Goal: Task Accomplishment & Management: Manage account settings

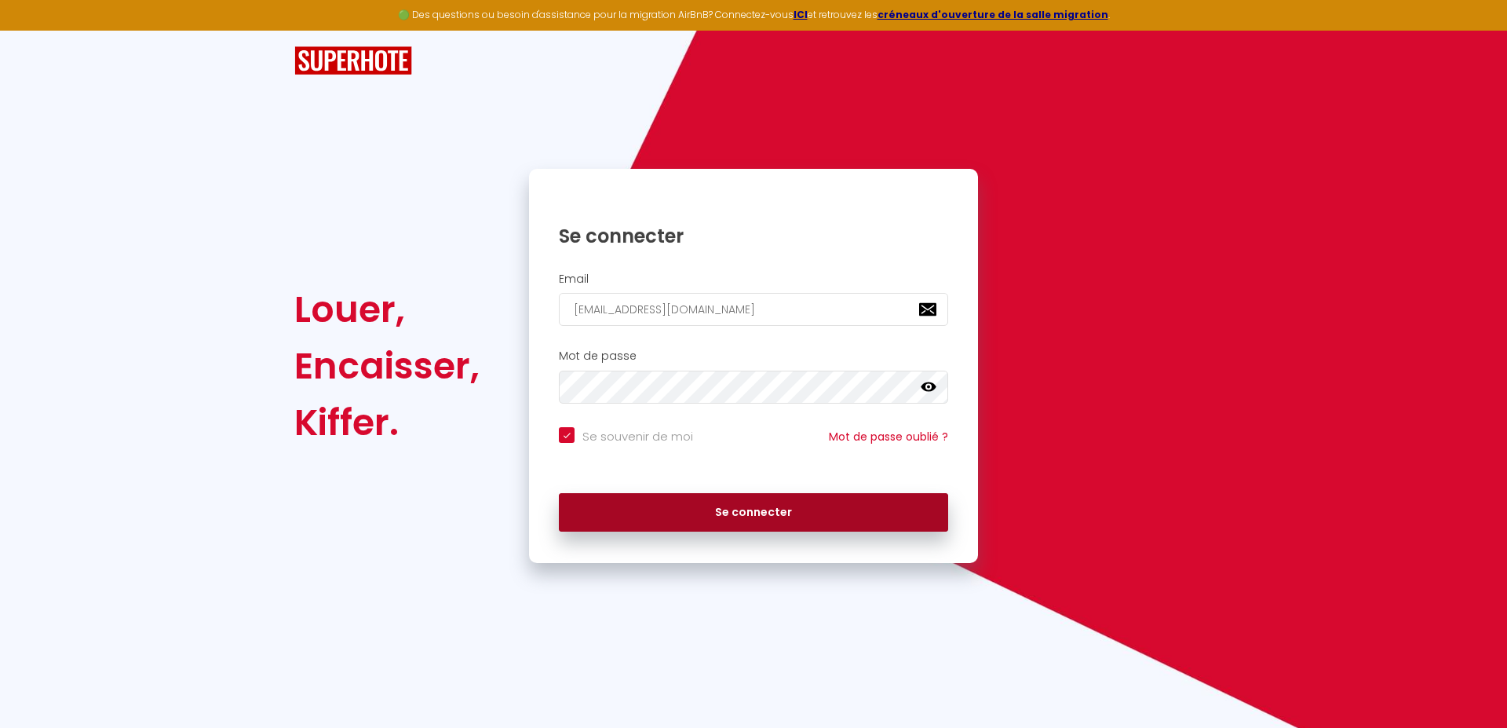
click at [768, 503] on button "Se connecter" at bounding box center [753, 512] width 389 height 39
checkbox input "true"
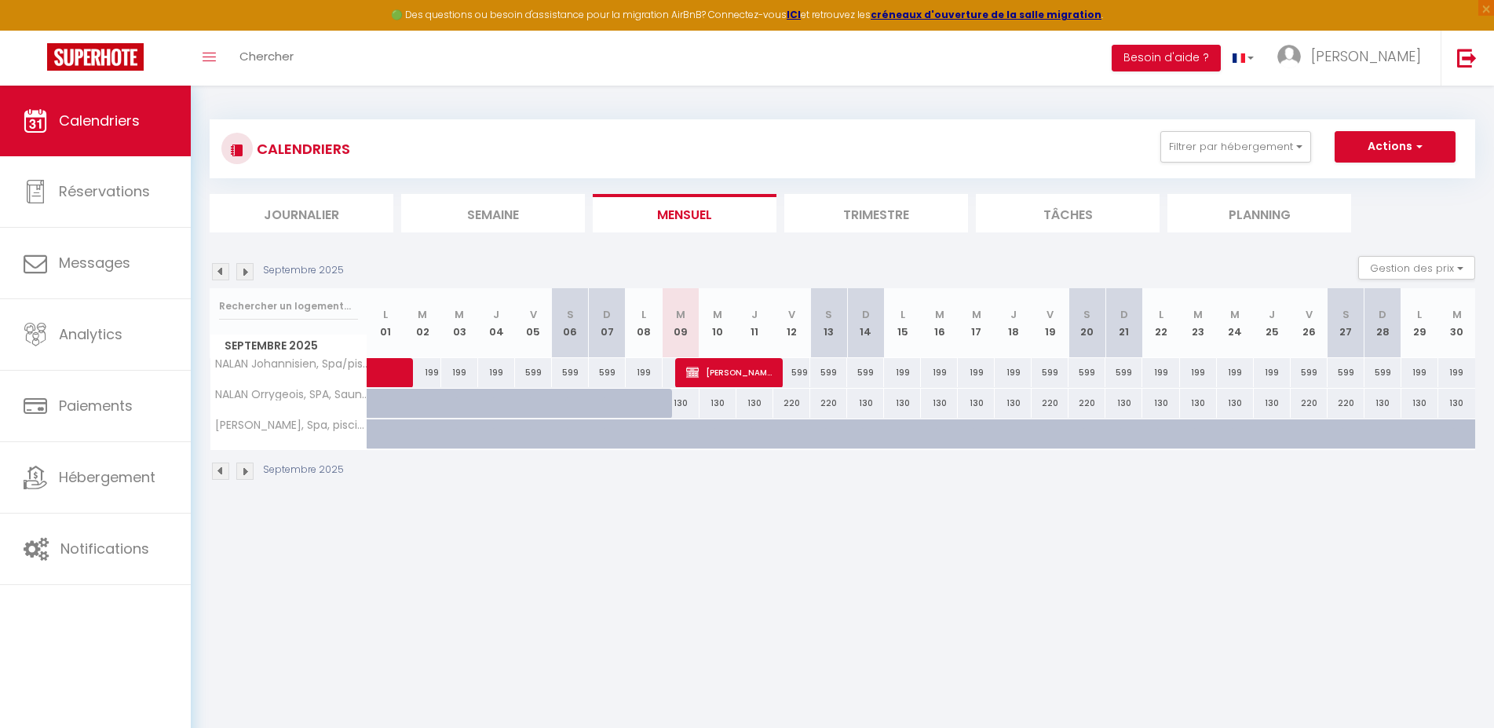
drag, startPoint x: 744, startPoint y: 370, endPoint x: 767, endPoint y: 365, distance: 23.4
click at [745, 370] on span "[PERSON_NAME]" at bounding box center [729, 372] width 86 height 30
select select "OK"
select select "KO"
select select "0"
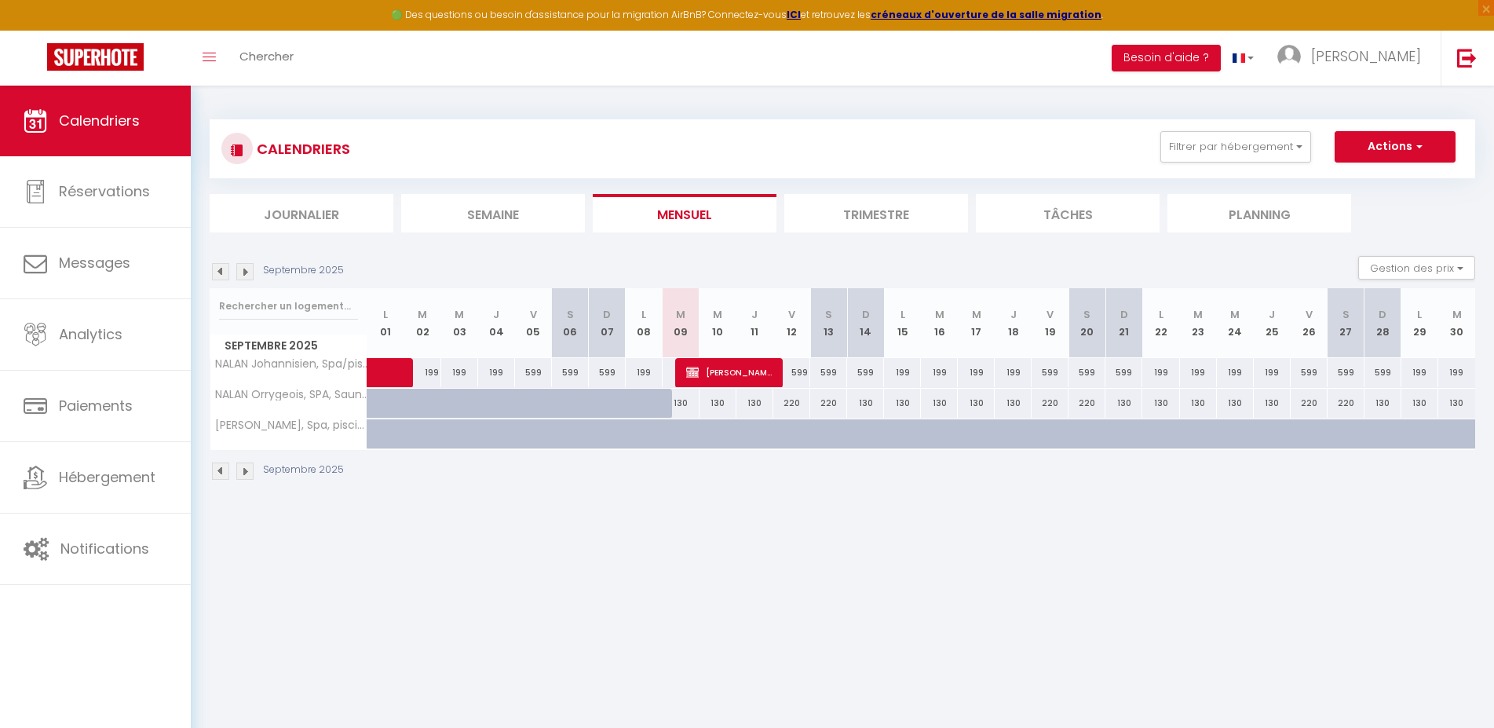
select select "0"
select select "1"
select select
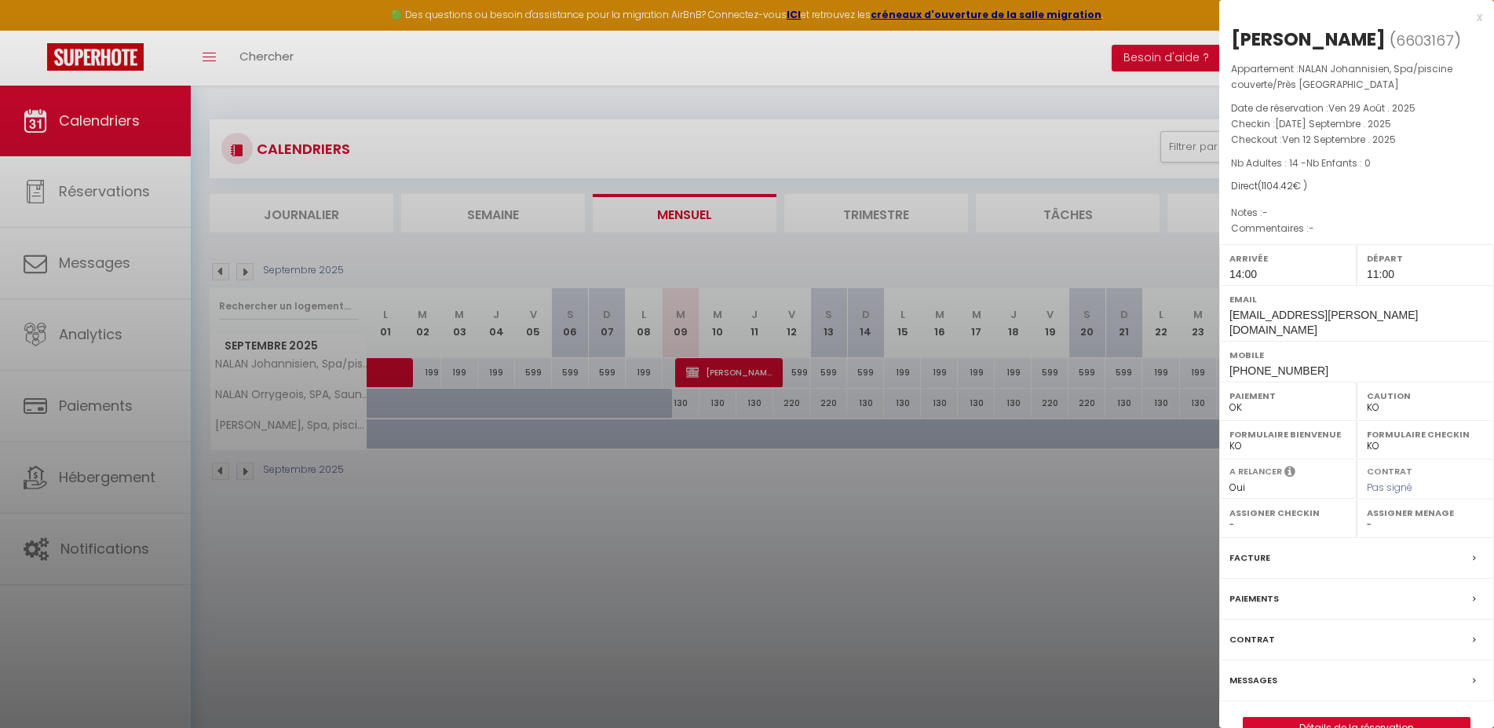
click at [1476, 17] on div "x" at bounding box center [1350, 17] width 263 height 19
